Goal: Use online tool/utility: Use online tool/utility

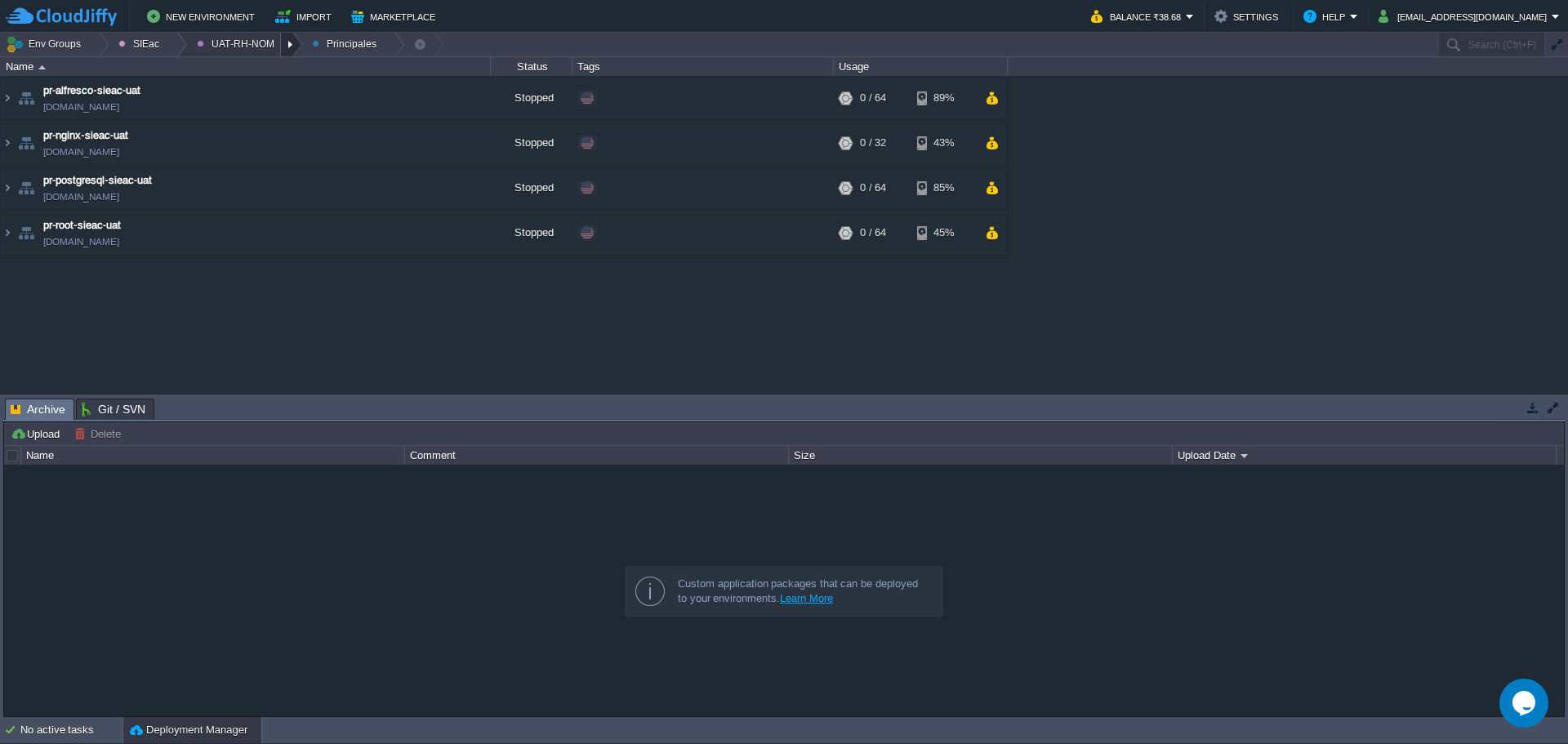
click at [281, 49] on div at bounding box center [292, 45] width 22 height 23
click at [265, 75] on link "Ambientes" at bounding box center [233, 69] width 94 height 18
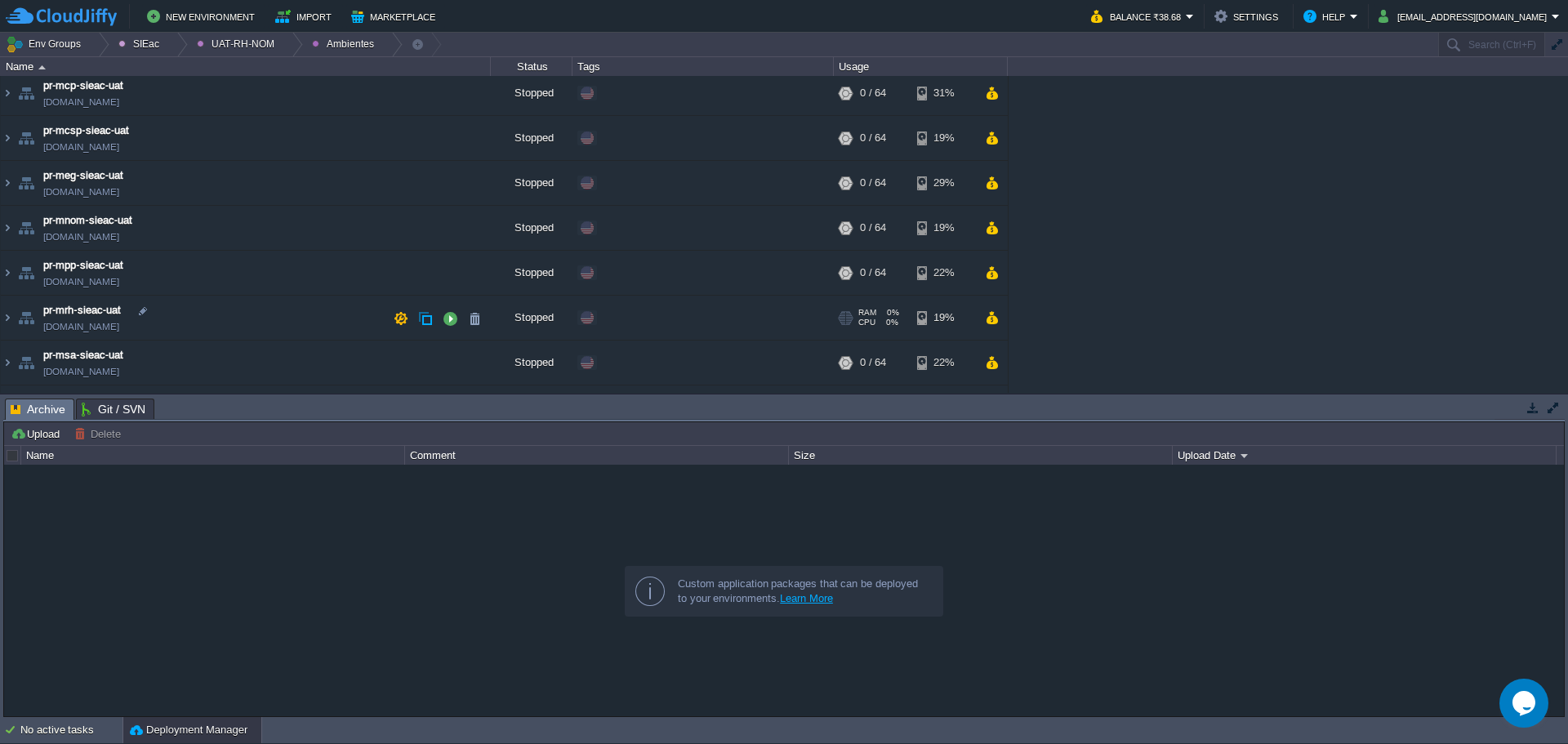
scroll to position [87, 0]
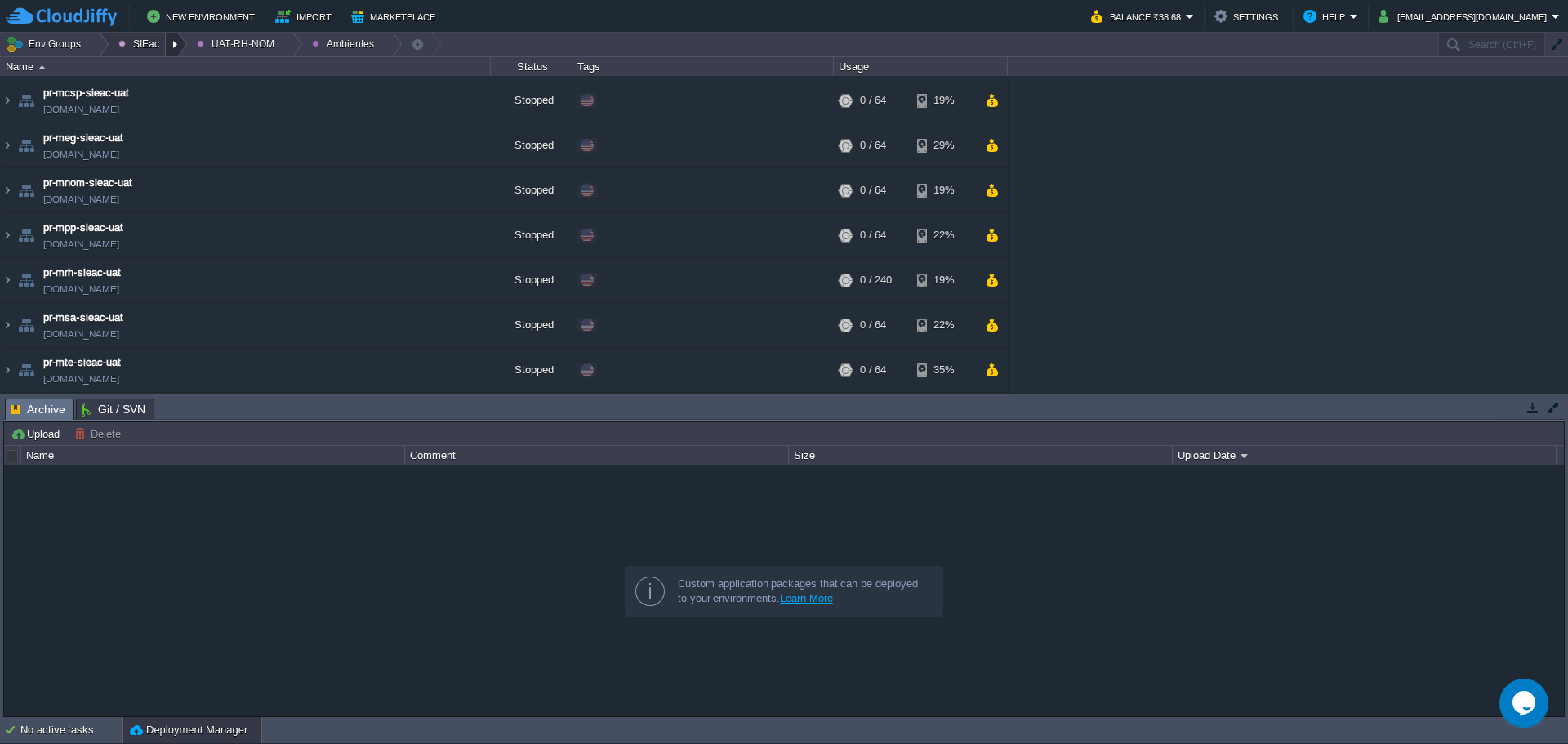
click at [166, 48] on div at bounding box center [176, 45] width 22 height 23
click at [166, 36] on div at bounding box center [176, 45] width 22 height 23
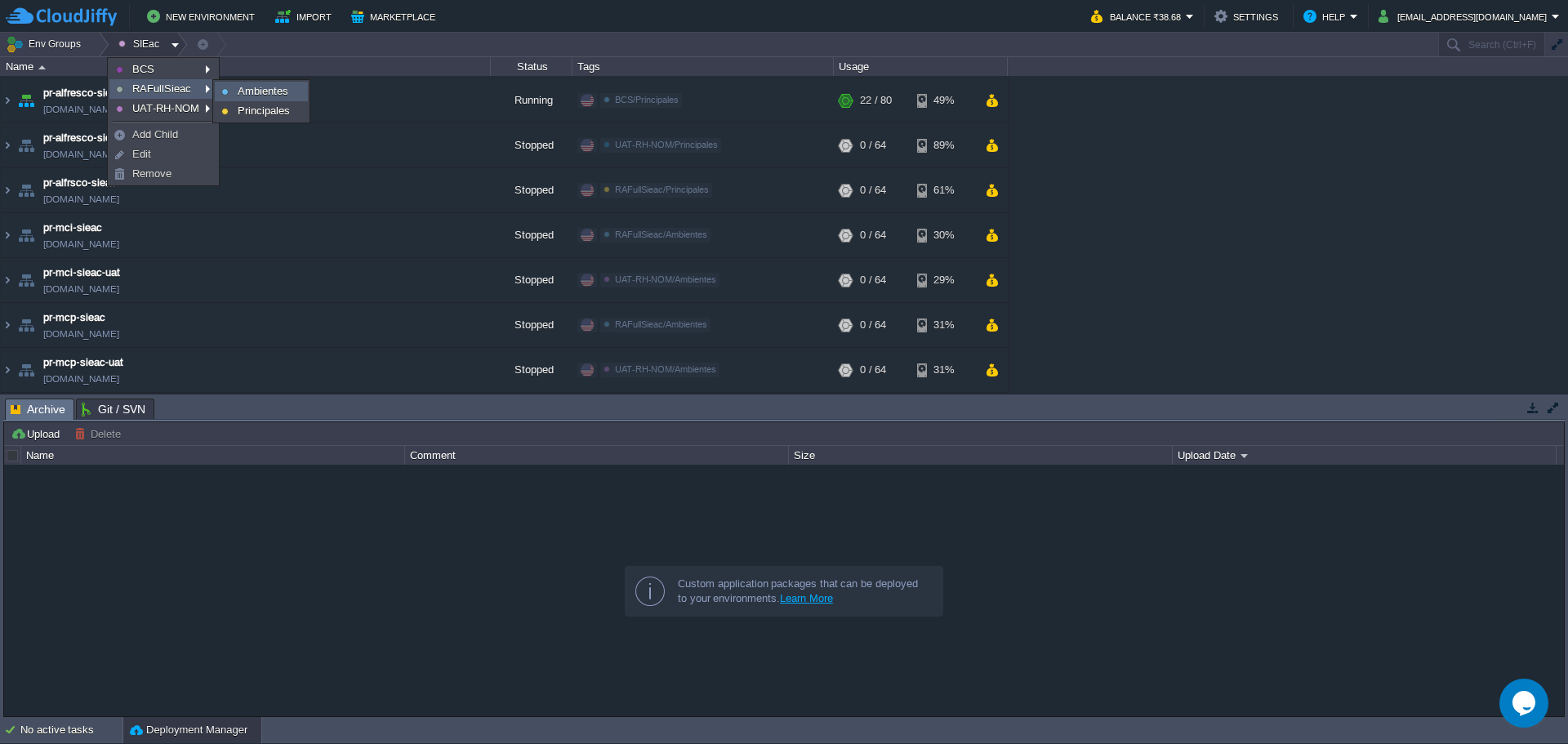
click at [267, 93] on span "Ambientes" at bounding box center [263, 91] width 50 height 13
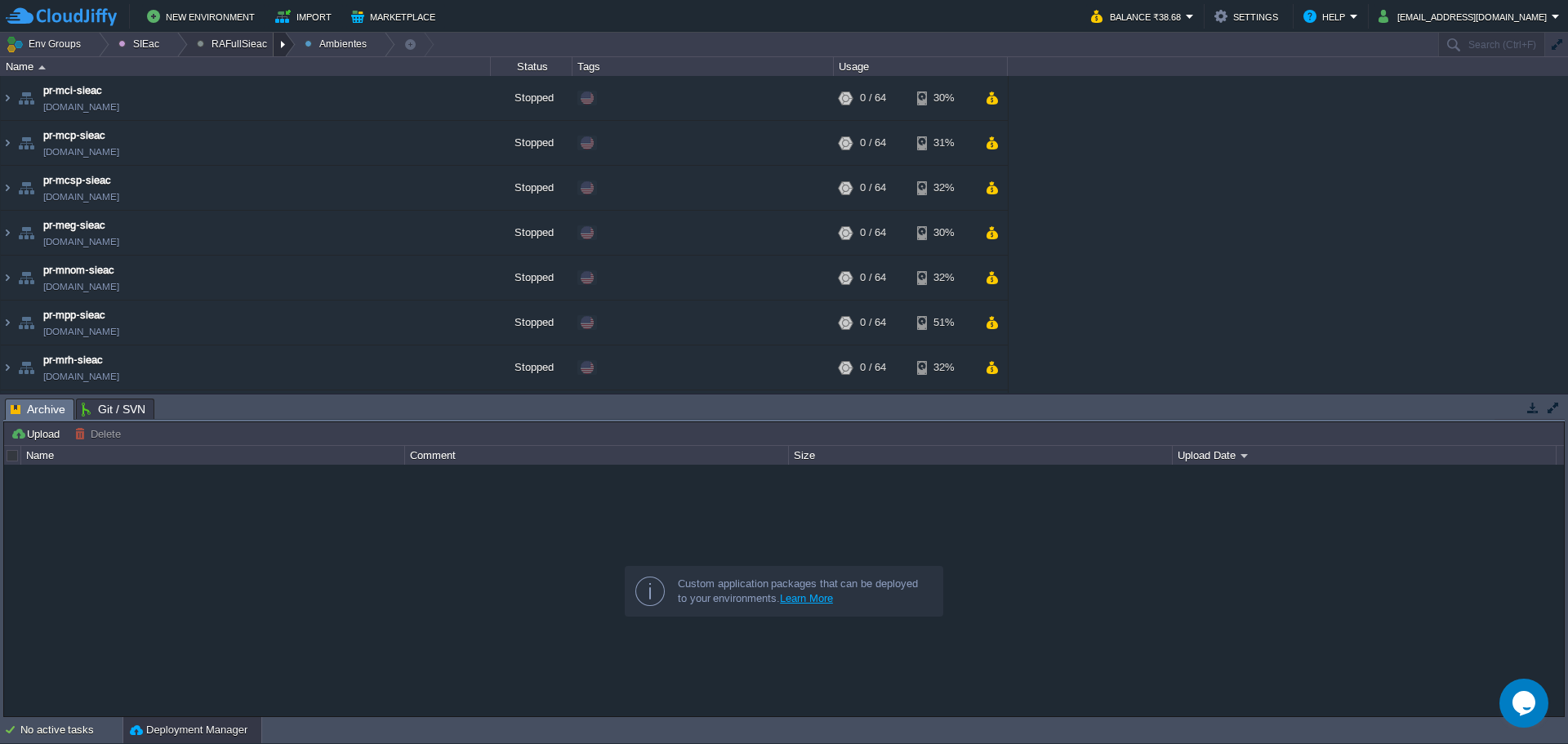
click at [273, 53] on div at bounding box center [284, 45] width 22 height 23
click at [256, 90] on span "Principales" at bounding box center [235, 88] width 52 height 13
click at [315, 285] on td "pr-postgres-sieac-pb [DOMAIN_NAME]" at bounding box center [246, 278] width 490 height 45
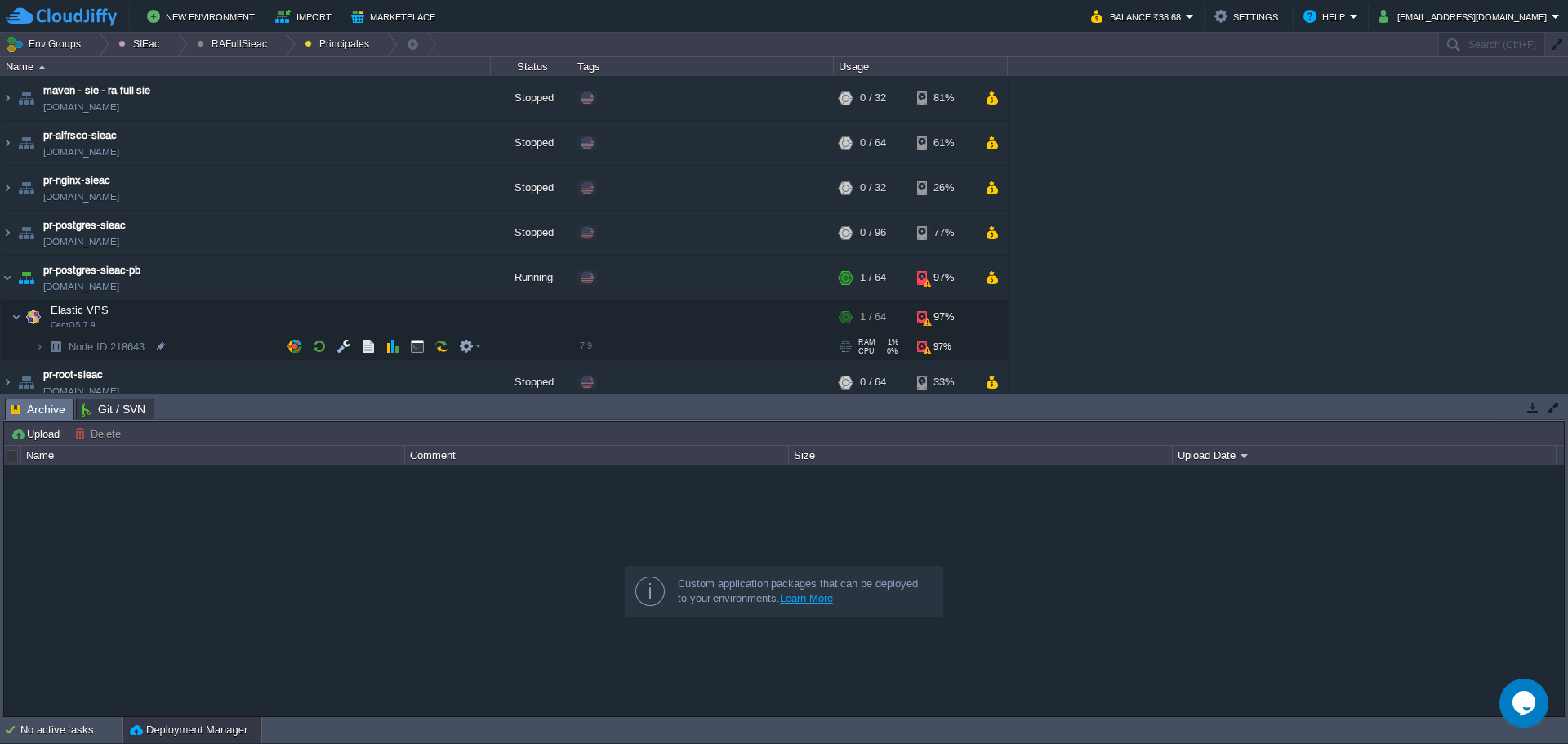
click at [197, 354] on td "Node ID: 218643" at bounding box center [246, 347] width 490 height 26
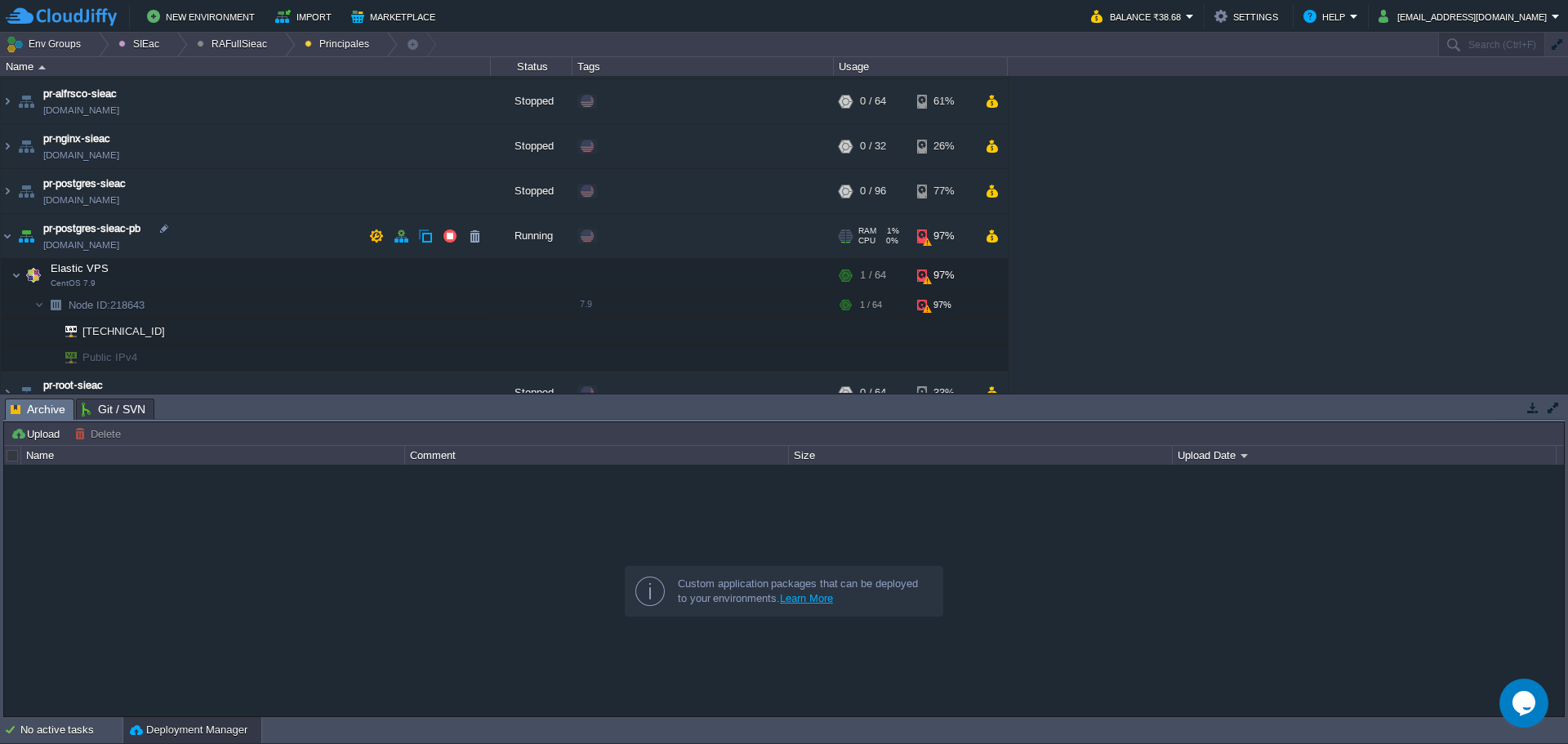
scroll to position [65, 0]
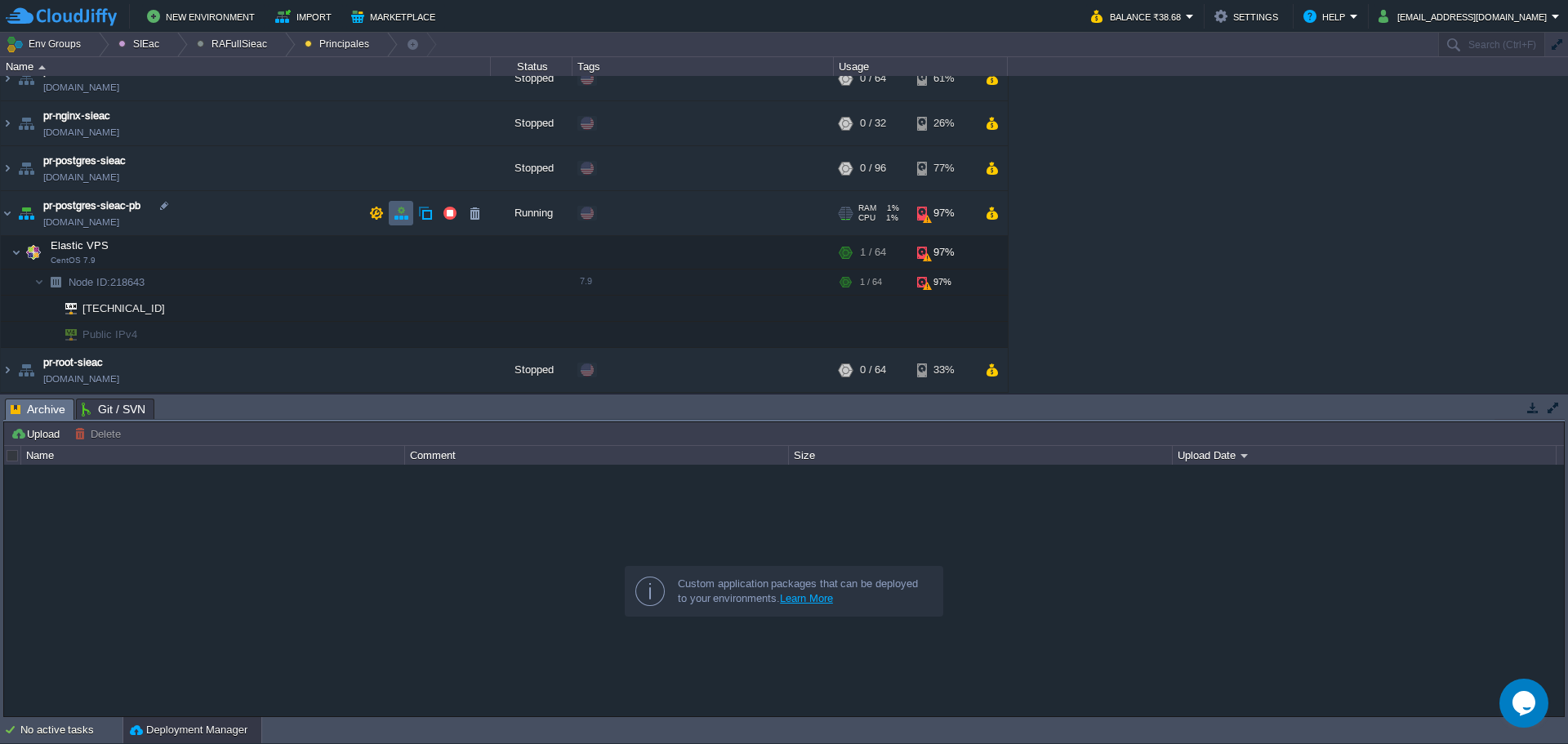
click at [408, 209] on button "button" at bounding box center [400, 212] width 15 height 15
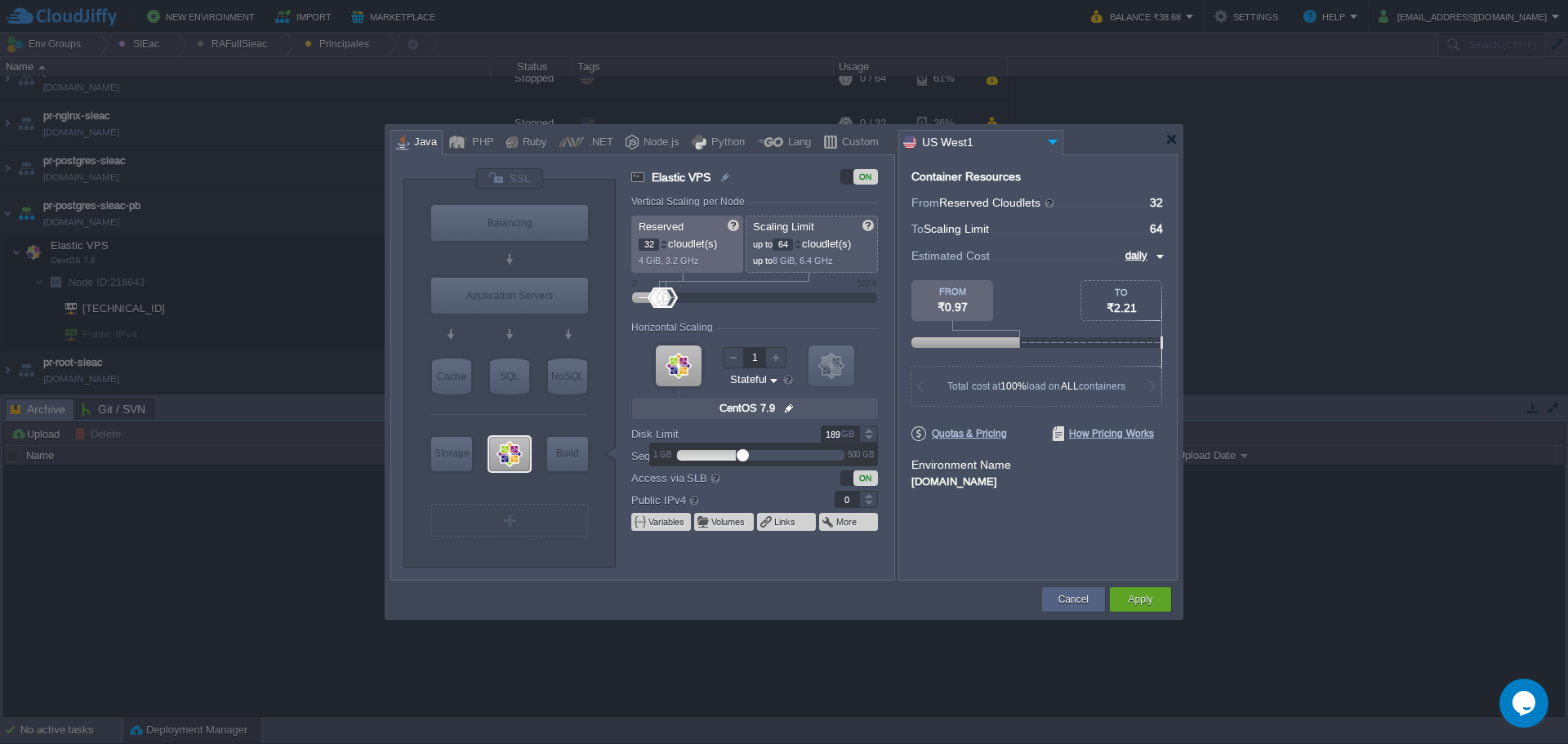
click at [869, 434] on div at bounding box center [868, 438] width 18 height 8
click at [868, 434] on div at bounding box center [869, 434] width 18 height 1
click at [868, 433] on div at bounding box center [868, 429] width 18 height 8
click at [867, 432] on div at bounding box center [868, 429] width 18 height 8
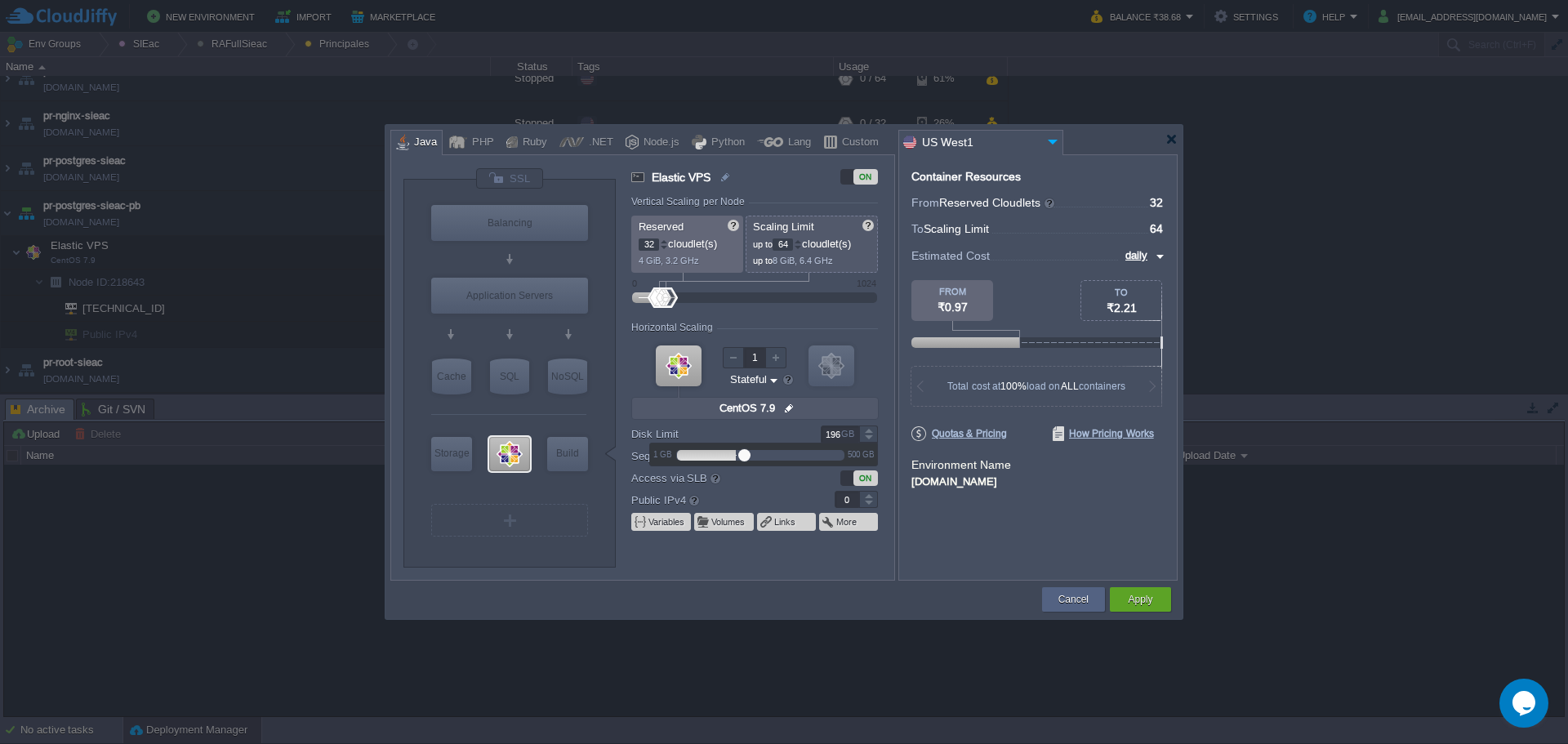
click at [870, 426] on div at bounding box center [868, 429] width 18 height 8
click at [870, 427] on div at bounding box center [868, 429] width 18 height 8
type input "200"
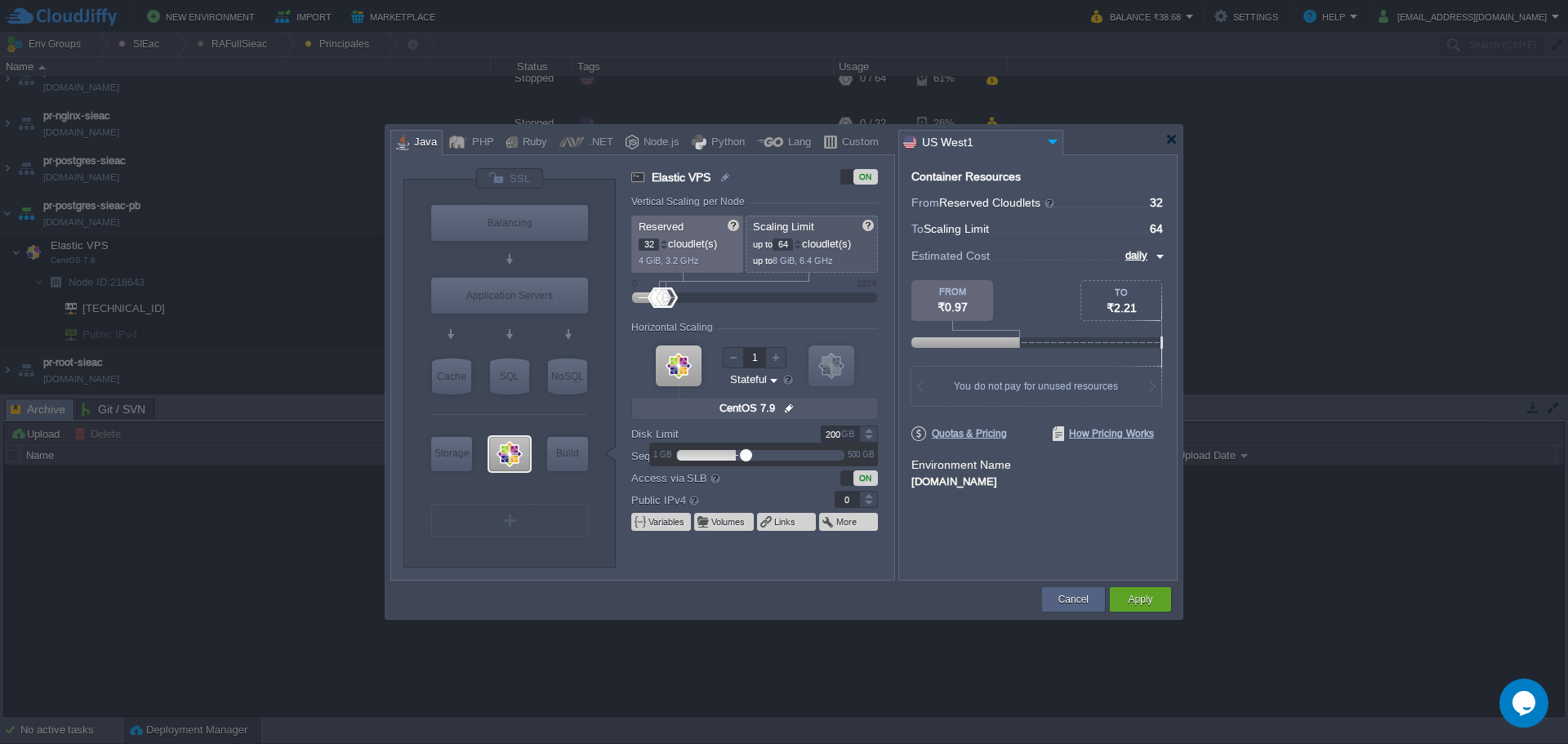
click at [870, 427] on div at bounding box center [868, 429] width 18 height 8
click at [969, 547] on div "Container Resources From Reserved Cloudlets ... = 32 not added To Scaling Limit…" at bounding box center [1038, 367] width 279 height 426
click at [1146, 606] on button "Apply" at bounding box center [1140, 599] width 24 height 16
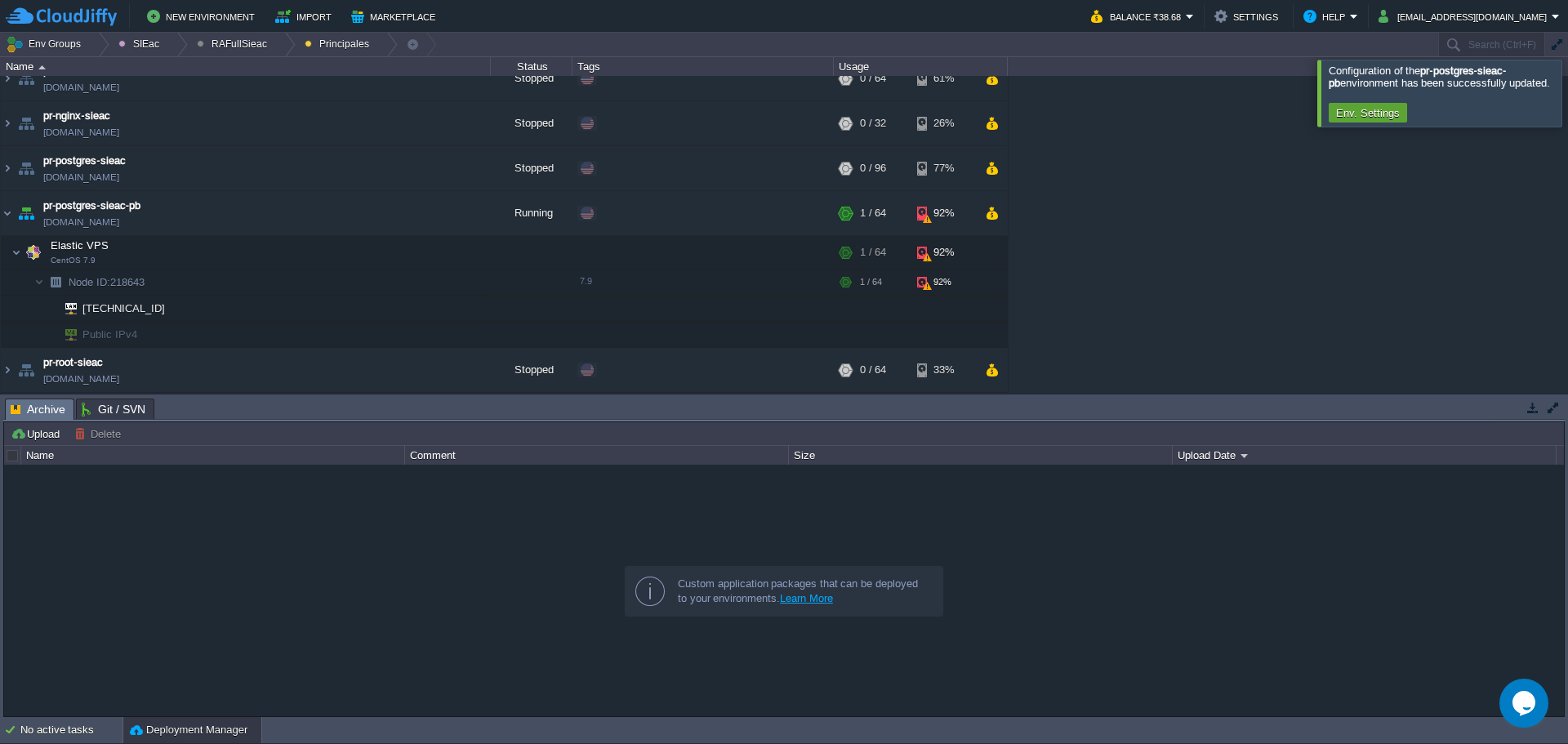
scroll to position [0, 0]
